Goal: Task Accomplishment & Management: Use online tool/utility

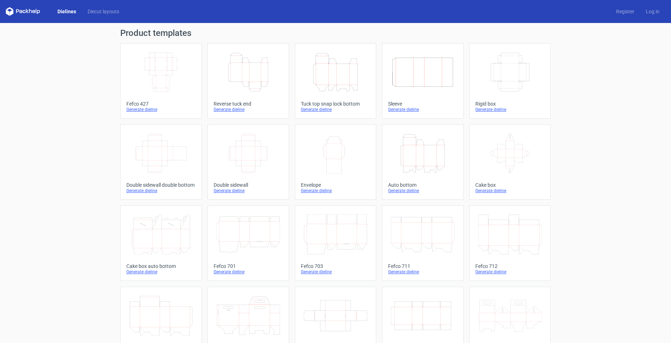
click at [496, 109] on div "Generate dieline" at bounding box center [509, 110] width 69 height 6
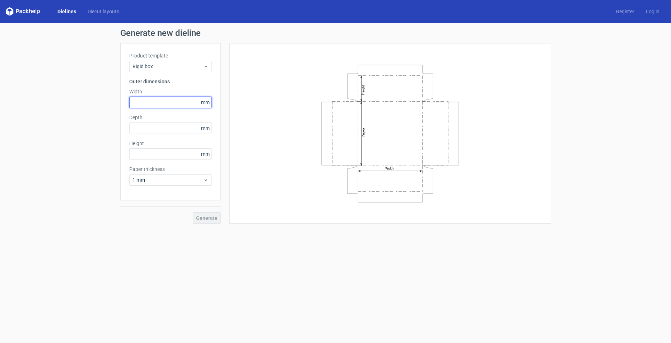
click at [152, 103] on input "text" at bounding box center [170, 102] width 83 height 11
type input "182"
click at [167, 131] on input "text" at bounding box center [170, 127] width 83 height 11
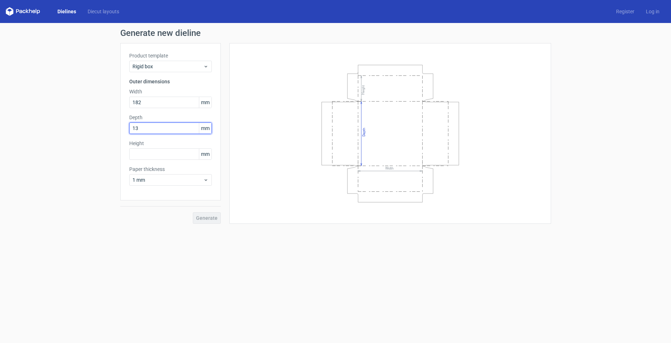
type input "133"
click at [142, 153] on input "text" at bounding box center [170, 153] width 83 height 11
type input "40"
click at [214, 220] on span "Generate" at bounding box center [207, 217] width 22 height 5
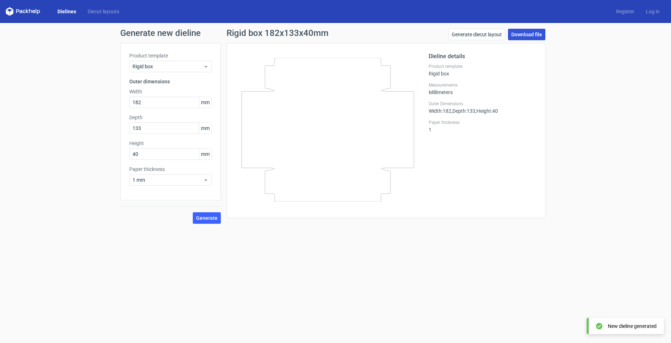
click at [525, 39] on link "Download file" at bounding box center [526, 34] width 37 height 11
click at [176, 104] on input "182" at bounding box center [170, 102] width 83 height 11
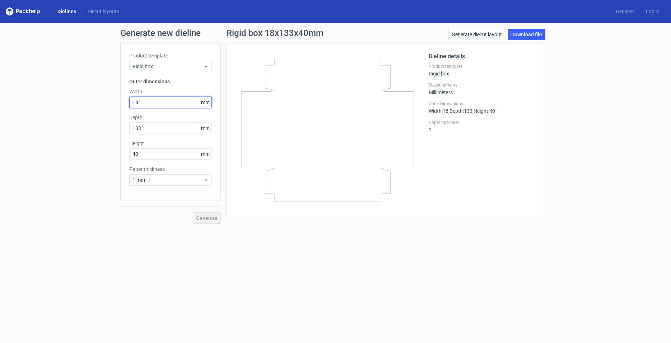
type input "1"
type input "133"
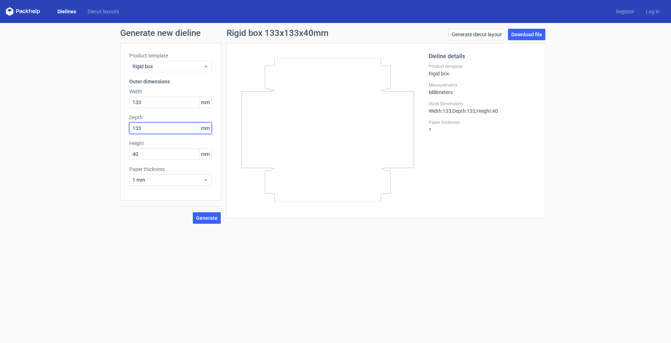
drag, startPoint x: 155, startPoint y: 129, endPoint x: 99, endPoint y: 128, distance: 56.0
click at [129, 128] on input "133" at bounding box center [170, 127] width 83 height 11
type input "182"
click at [206, 219] on span "Generate" at bounding box center [207, 217] width 22 height 5
click at [531, 34] on link "Download file" at bounding box center [526, 34] width 37 height 11
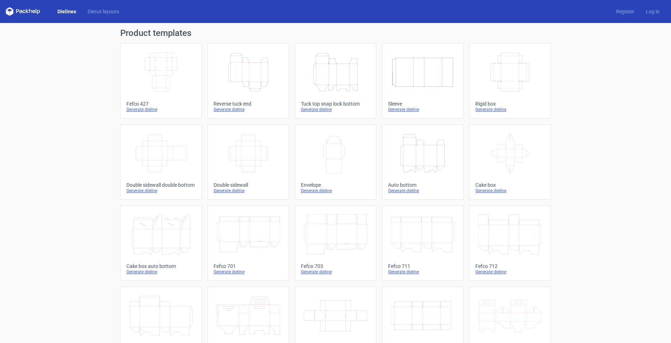
click at [519, 78] on icon "Width Depth Height" at bounding box center [510, 72] width 64 height 40
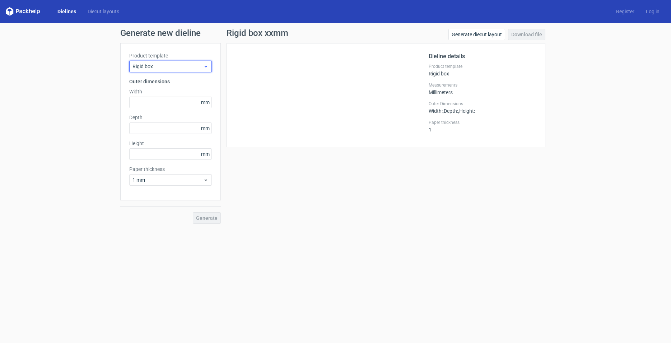
click at [195, 67] on span "Rigid box" at bounding box center [167, 66] width 71 height 7
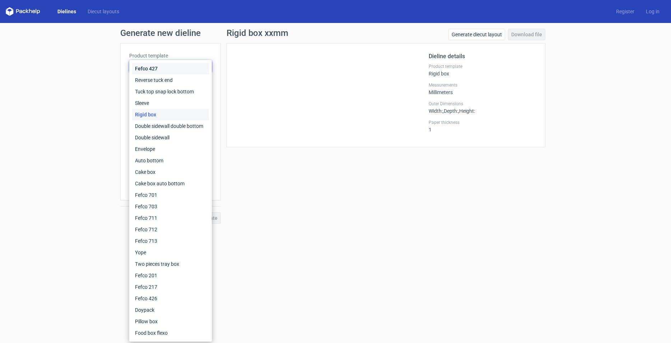
click at [195, 67] on div "Fefco 427" at bounding box center [170, 68] width 77 height 11
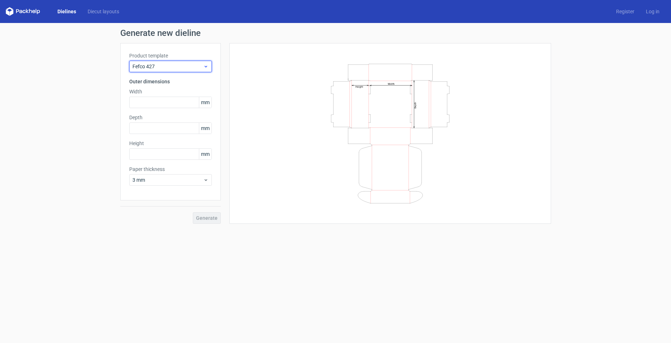
click at [195, 67] on span "Fefco 427" at bounding box center [167, 66] width 71 height 7
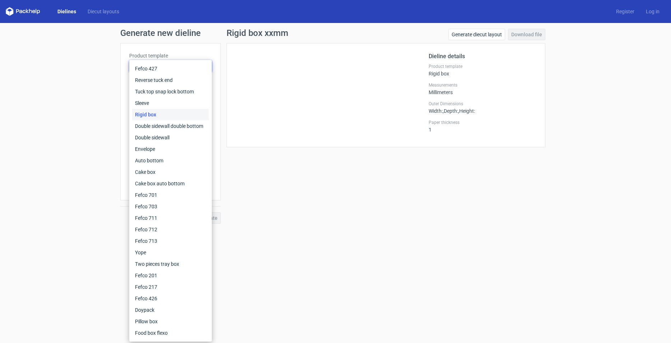
click at [296, 183] on div "Rigid box xxmm Generate diecut layout Download file Dieline details Product tem…" at bounding box center [386, 126] width 330 height 195
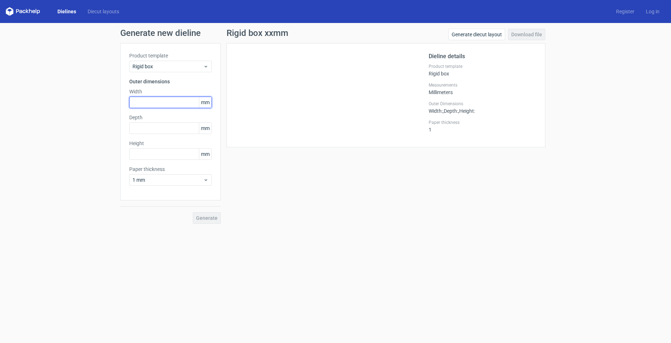
click at [185, 99] on input "text" at bounding box center [170, 102] width 83 height 11
type input "182"
type input "133"
type input "40"
click at [210, 214] on button "Generate" at bounding box center [207, 217] width 28 height 11
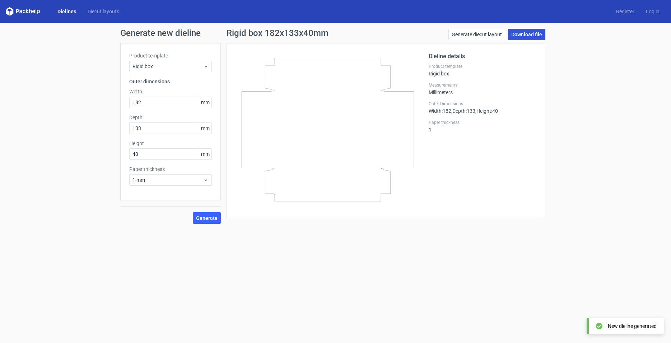
click at [524, 36] on link "Download file" at bounding box center [526, 34] width 37 height 11
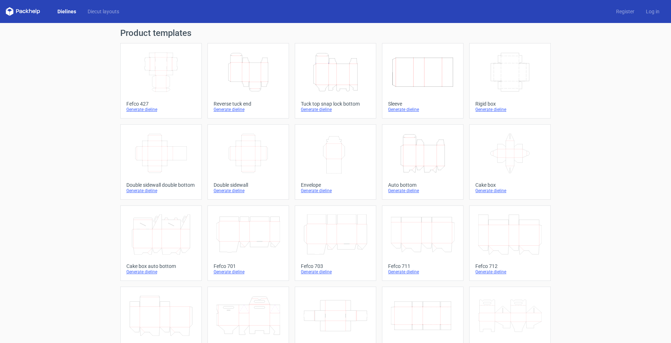
click at [493, 109] on div "Generate dieline" at bounding box center [509, 110] width 69 height 6
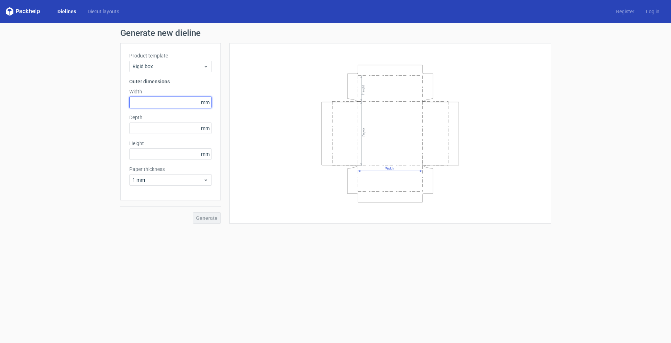
click at [146, 103] on input "text" at bounding box center [170, 102] width 83 height 11
type input "133"
click at [160, 130] on input "text" at bounding box center [170, 127] width 83 height 11
type input "182"
click at [179, 155] on input "text" at bounding box center [170, 153] width 83 height 11
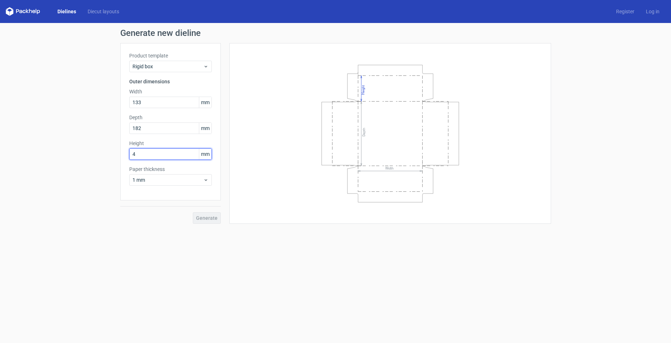
type input "40"
click at [193, 212] on button "Generate" at bounding box center [207, 217] width 28 height 11
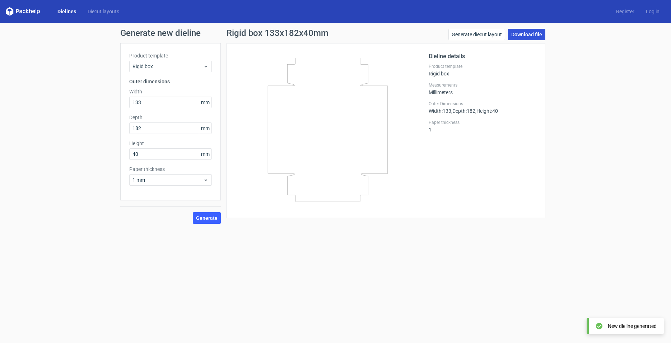
click at [535, 32] on link "Download file" at bounding box center [526, 34] width 37 height 11
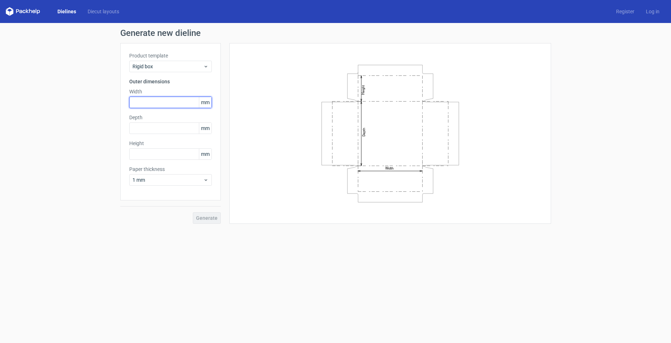
click at [191, 104] on input "text" at bounding box center [170, 102] width 83 height 11
type input "182"
click at [186, 137] on div "Product template Rigid box Outer dimensions Width 182 mm Depth mm Height mm Pap…" at bounding box center [170, 121] width 100 height 157
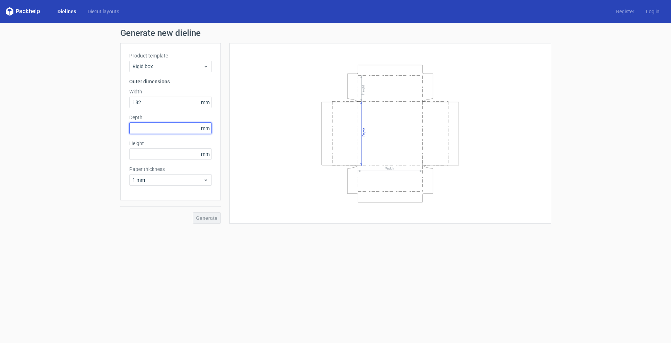
click at [186, 129] on input "text" at bounding box center [170, 127] width 83 height 11
type input "133"
click at [154, 152] on input "text" at bounding box center [170, 153] width 83 height 11
type input "40"
click at [207, 217] on span "Generate" at bounding box center [207, 217] width 22 height 5
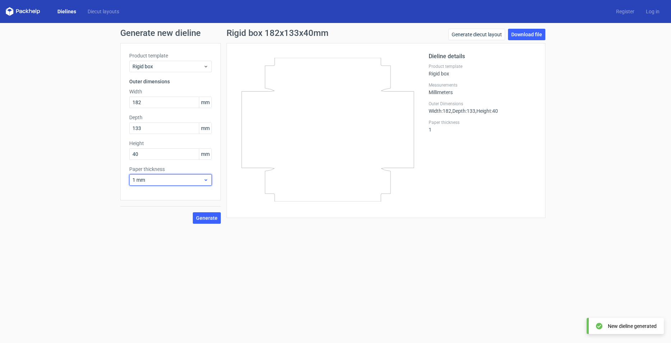
click at [208, 176] on div "1 mm" at bounding box center [170, 179] width 83 height 11
click at [173, 227] on div "1.5 mm" at bounding box center [170, 229] width 77 height 11
click at [209, 217] on span "Generate" at bounding box center [207, 217] width 22 height 5
click at [527, 32] on link "Download file" at bounding box center [526, 34] width 37 height 11
click at [63, 142] on div "Generate new dieline Product template Rigid box Outer dimensions Width 182 mm D…" at bounding box center [335, 126] width 671 height 206
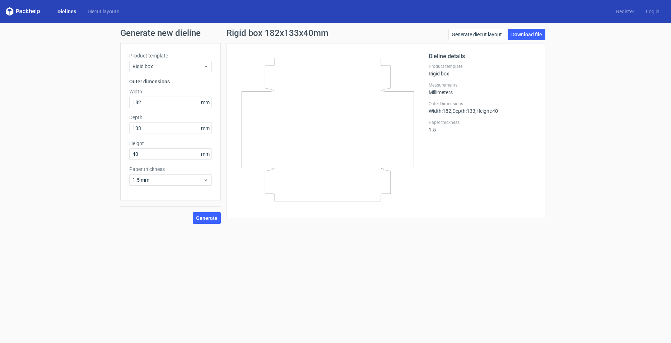
click at [65, 9] on link "Dielines" at bounding box center [67, 11] width 30 height 7
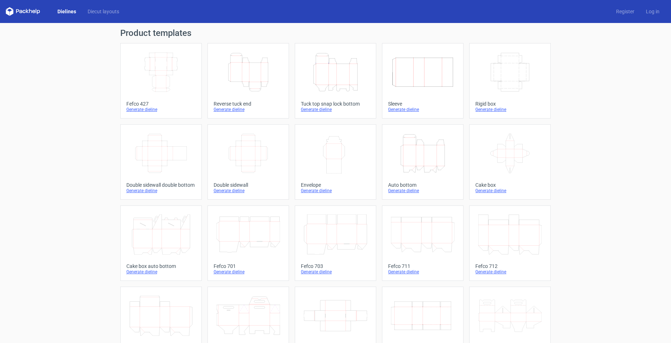
click at [67, 10] on link "Dielines" at bounding box center [67, 11] width 30 height 7
click at [26, 13] on icon at bounding box center [23, 11] width 34 height 9
click at [32, 12] on icon at bounding box center [30, 11] width 3 height 4
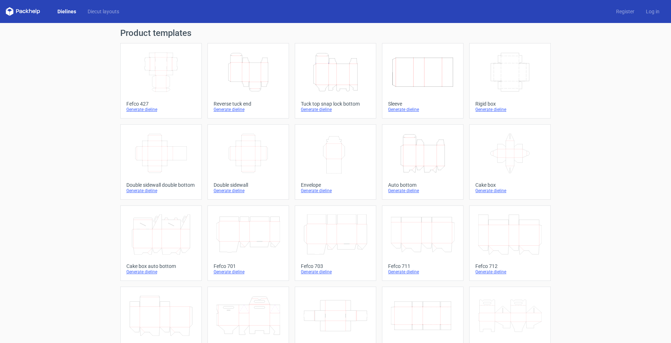
click at [482, 107] on div "Generate dieline" at bounding box center [509, 110] width 69 height 6
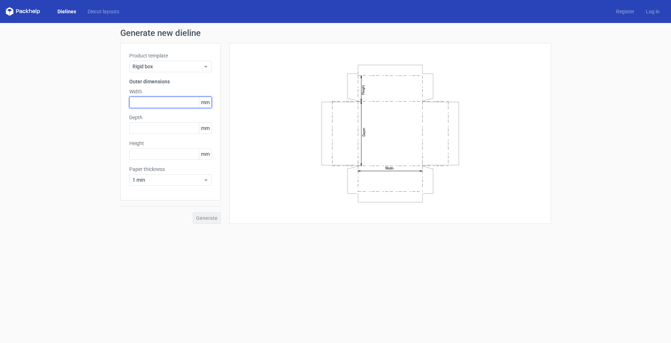
click at [164, 99] on input "text" at bounding box center [170, 102] width 83 height 11
type input "182"
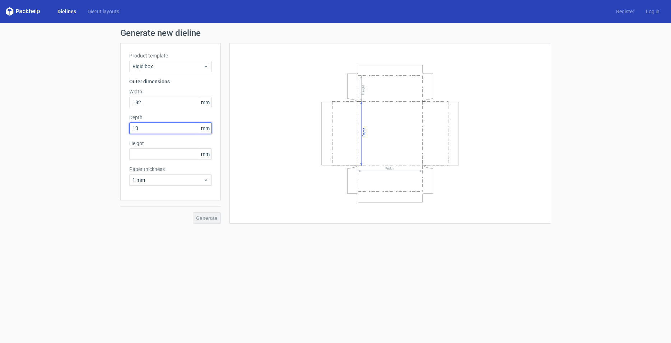
type input "133"
type input "5"
type input "40"
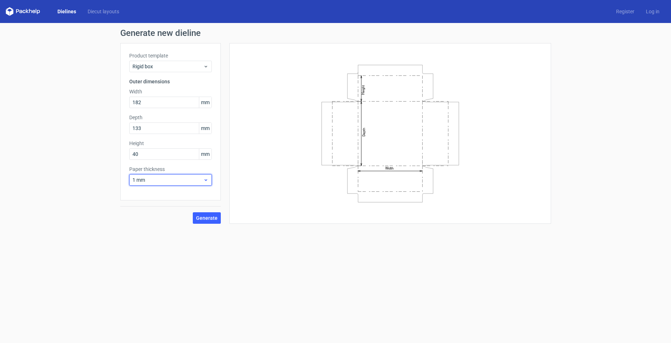
click at [179, 184] on div "1 mm" at bounding box center [170, 179] width 83 height 11
drag, startPoint x: 174, startPoint y: 229, endPoint x: 180, endPoint y: 226, distance: 7.3
click at [174, 229] on div "1.5 mm" at bounding box center [170, 229] width 77 height 11
click at [215, 216] on span "Generate" at bounding box center [207, 217] width 22 height 5
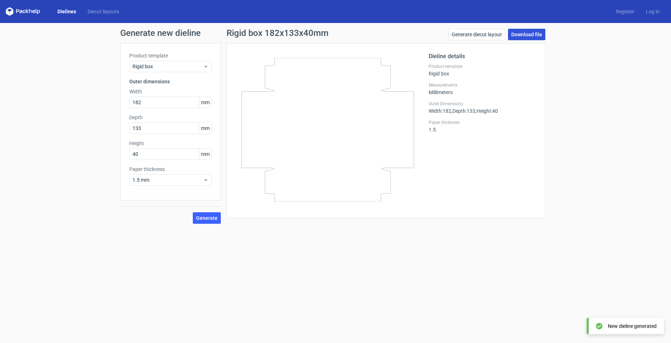
click at [532, 36] on link "Download file" at bounding box center [526, 34] width 37 height 11
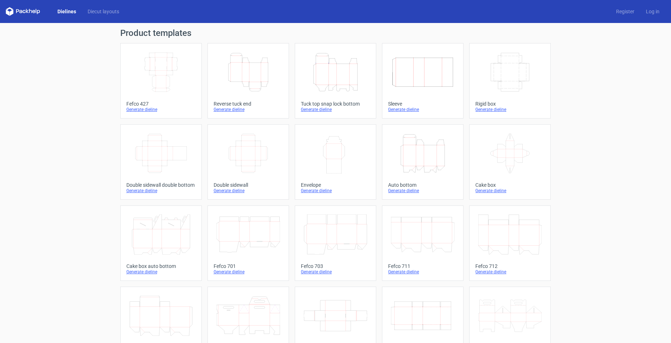
click at [487, 111] on div "Generate dieline" at bounding box center [509, 110] width 69 height 6
click at [486, 103] on div "Rigid box" at bounding box center [509, 104] width 69 height 6
